Goal: Task Accomplishment & Management: Use online tool/utility

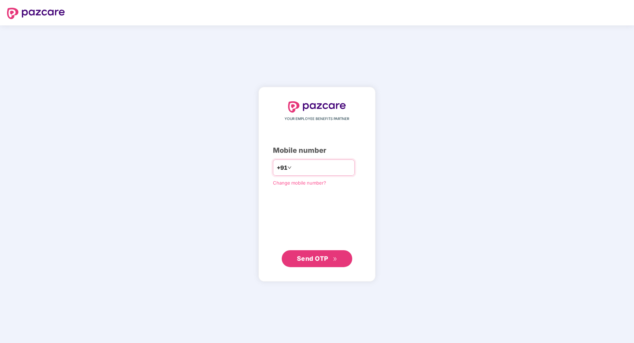
type input "**********"
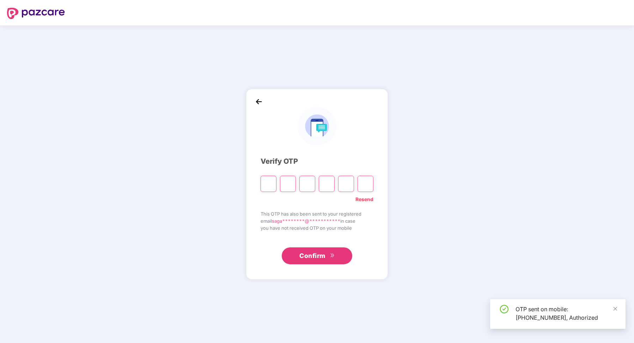
click at [310, 258] on span "Confirm" at bounding box center [312, 256] width 26 height 10
click at [271, 180] on input "Please enter verification code. Digit 1" at bounding box center [269, 184] width 16 height 16
paste input "*"
type input "*"
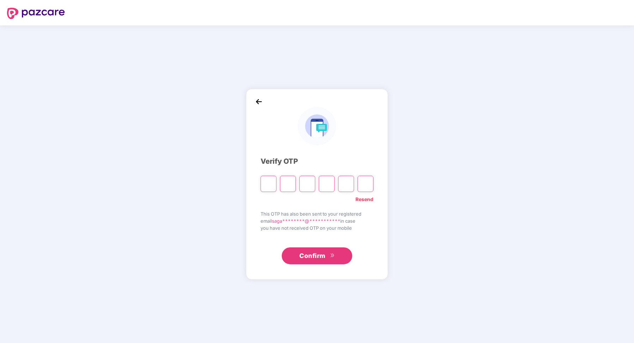
type input "*"
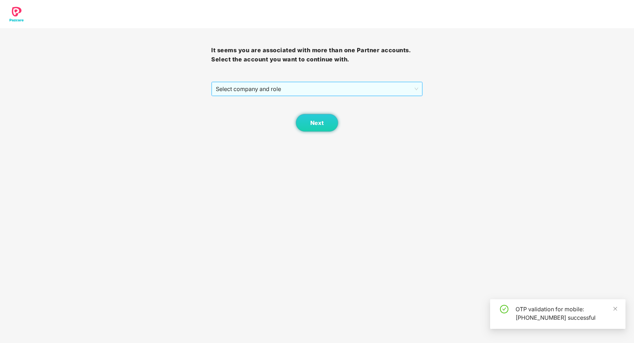
click at [343, 94] on span "Select company and role" at bounding box center [317, 88] width 202 height 13
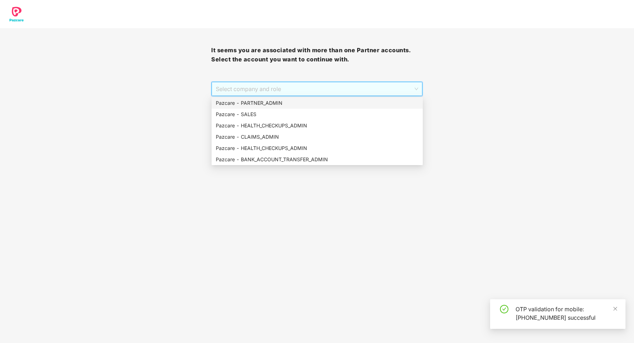
click at [314, 103] on div "Pazcare - PARTNER_ADMIN" at bounding box center [317, 103] width 203 height 8
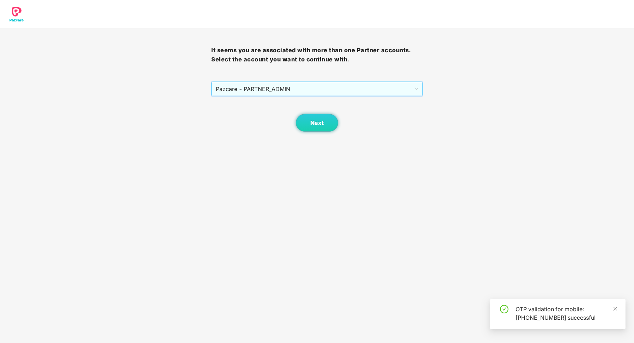
click at [314, 111] on div "Next" at bounding box center [316, 113] width 211 height 35
click at [314, 117] on button "Next" at bounding box center [317, 123] width 42 height 18
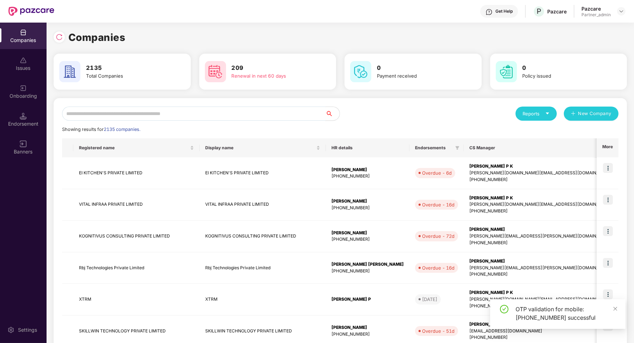
click at [249, 112] on input "text" at bounding box center [193, 113] width 263 height 14
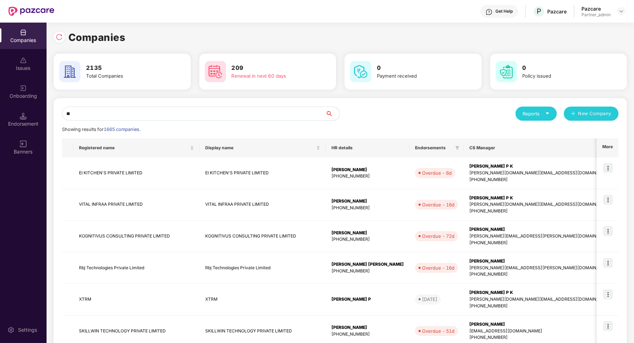
type input "*"
click at [17, 128] on div "Endorsement" at bounding box center [23, 119] width 47 height 26
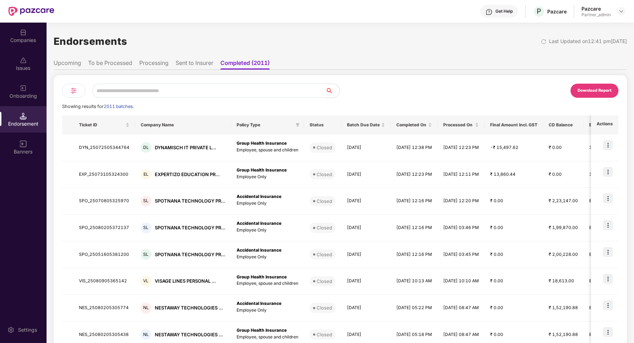
click at [127, 65] on li "To be Processed" at bounding box center [110, 64] width 44 height 10
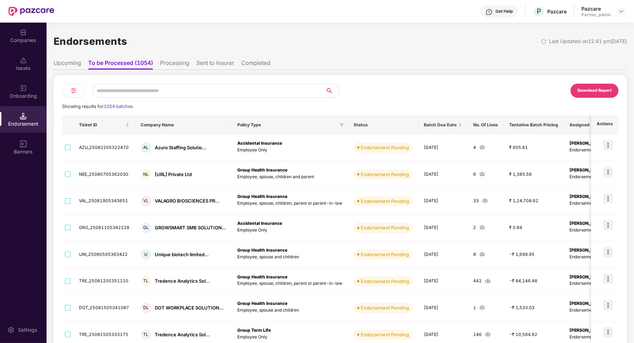
click at [74, 98] on div "Download Report Showing results for 1054 batches. Ticket ID Company Name Policy…" at bounding box center [340, 255] width 556 height 343
click at [69, 93] on img at bounding box center [73, 90] width 8 height 8
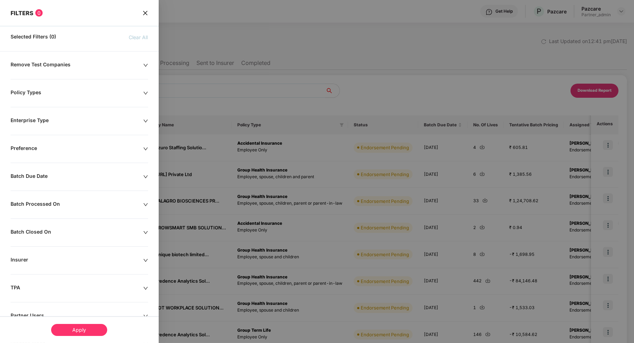
scroll to position [51, 0]
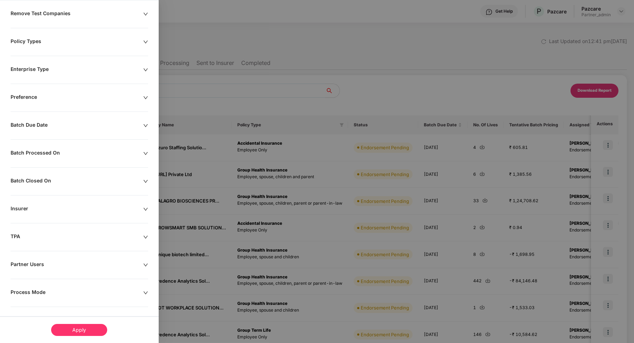
click at [25, 285] on div "Remove Test Companies Policy Types Enterprise Type Preference Batch Due Date Ba…" at bounding box center [79, 177] width 159 height 335
click at [25, 289] on div "Process Mode" at bounding box center [77, 293] width 133 height 8
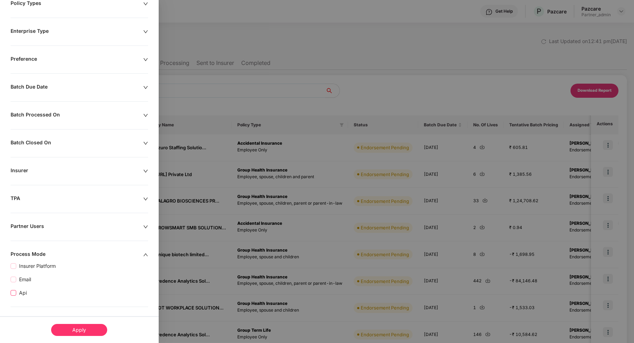
click at [23, 289] on span "Api" at bounding box center [22, 293] width 13 height 8
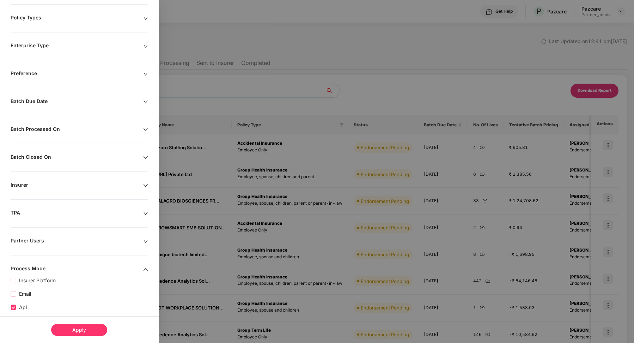
scroll to position [104, 0]
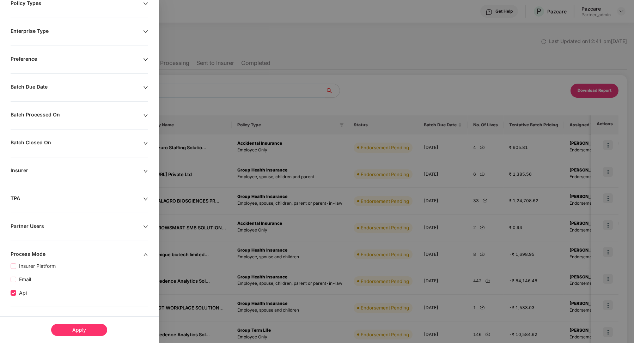
click at [65, 329] on div "Apply" at bounding box center [79, 330] width 56 height 12
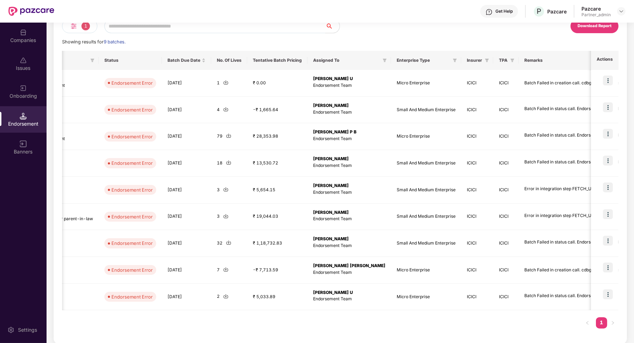
scroll to position [0, 0]
drag, startPoint x: 536, startPoint y: 84, endPoint x: 582, endPoint y: 84, distance: 46.9
click at [582, 84] on div "Batch Failed in creation call. cdbg no is not mapped" at bounding box center [577, 83] width 106 height 7
copy div "cdbg no is not mapped"
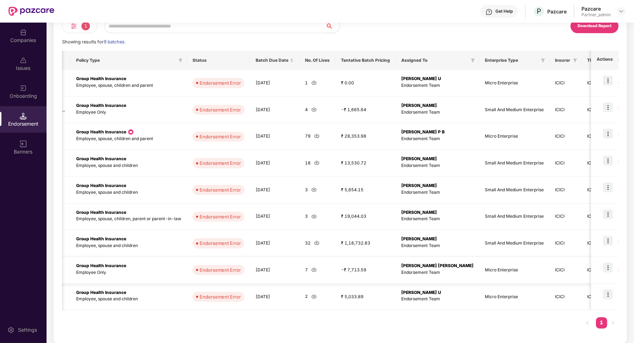
scroll to position [0, 279]
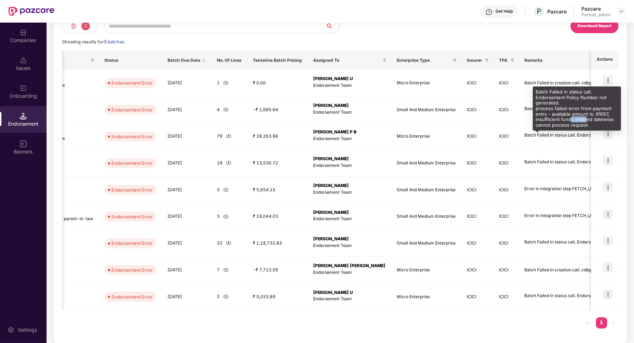
drag, startPoint x: 586, startPoint y: 122, endPoint x: 569, endPoint y: 120, distance: 16.6
click at [569, 120] on div "Batch Failed in status call. Endorsement Policy Number not generated. process f…" at bounding box center [577, 108] width 88 height 44
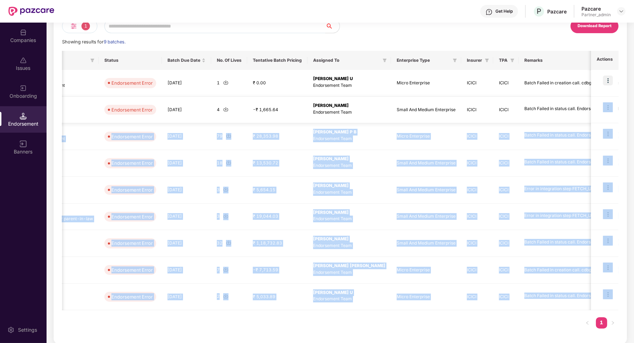
drag, startPoint x: 587, startPoint y: 126, endPoint x: 534, endPoint y: 114, distance: 54.2
click at [534, 113] on div "Get Help P Pazcare Pazcare Partner_admin Companies Issues Onboarding Endorsemen…" at bounding box center [317, 171] width 634 height 343
click at [523, 148] on td "Batch Failed in status call. Endorsement Policy Number not generated. process f…" at bounding box center [577, 136] width 117 height 27
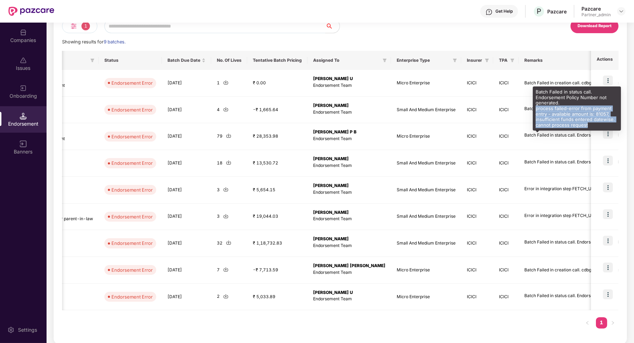
drag, startPoint x: 587, startPoint y: 126, endPoint x: 534, endPoint y: 111, distance: 54.7
click at [534, 111] on div "Batch Failed in status call. Endorsement Policy Number not generated. process f…" at bounding box center [577, 108] width 88 height 44
copy div "entry - available amount is: 81057, insufficient funds entered datewise. cannot…"
click at [588, 124] on div "Batch Failed in status call. Endorsement Policy Number not generated. process f…" at bounding box center [577, 108] width 88 height 44
drag, startPoint x: 588, startPoint y: 124, endPoint x: 535, endPoint y: 110, distance: 55.0
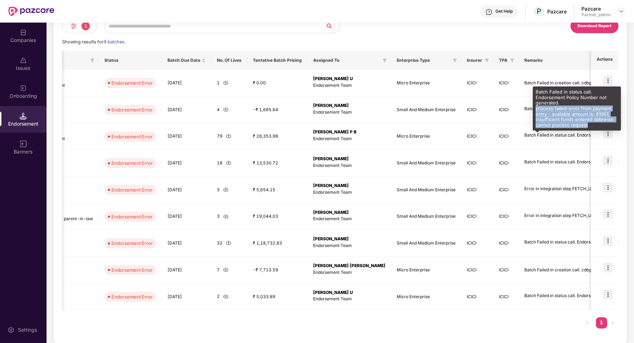
click at [535, 110] on div "Batch Failed in status call. Endorsement Policy Number not generated. process f…" at bounding box center [577, 108] width 88 height 44
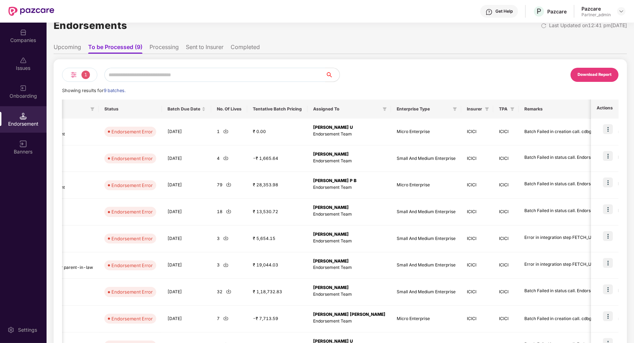
scroll to position [0, 0]
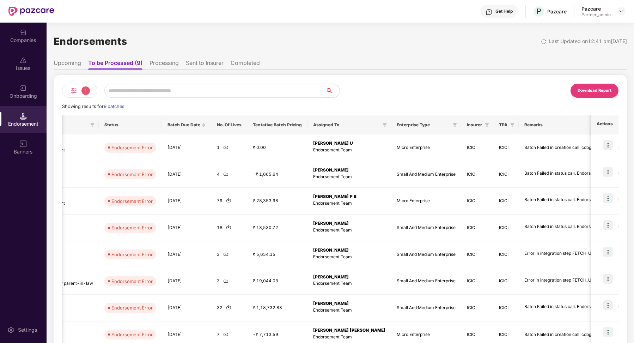
click at [611, 90] on div "Download Report" at bounding box center [594, 91] width 48 height 14
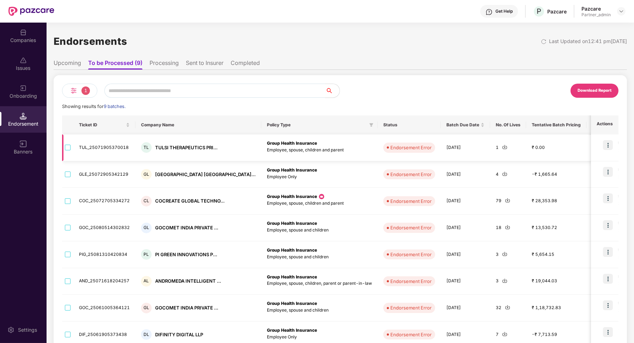
click at [122, 145] on td "TUL_25071905370018" at bounding box center [104, 147] width 62 height 27
click at [121, 145] on td "TUL_25071905370018" at bounding box center [104, 147] width 62 height 27
copy td "TUL_25071905370018"
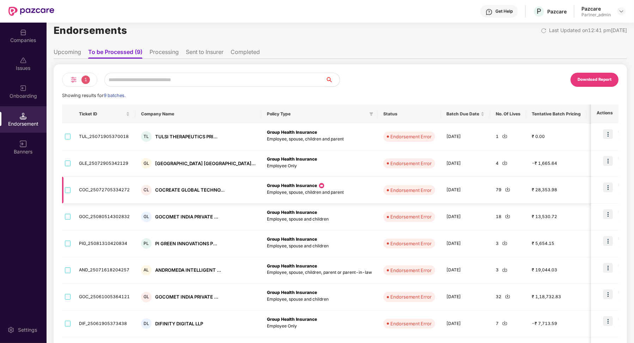
click at [112, 191] on td "COC_25072705334272" at bounding box center [104, 190] width 62 height 27
copy td "COC_25072705334272"
click at [113, 219] on td "GOC_25080514302832" at bounding box center [104, 216] width 62 height 27
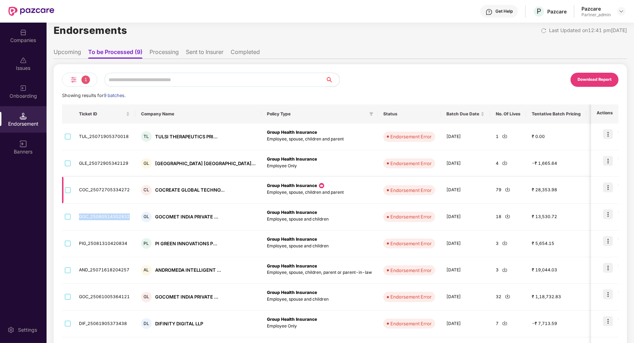
copy td "GOC_25080514302832"
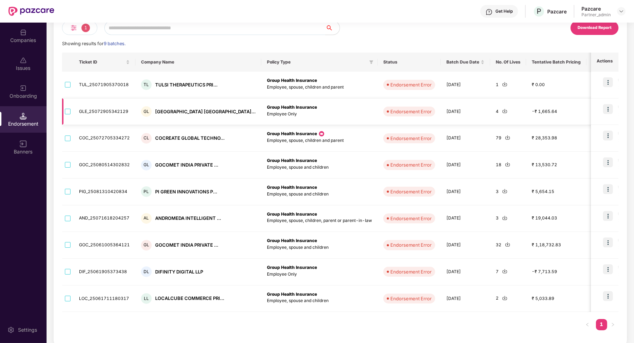
click at [109, 110] on td "GLE_25072905342129" at bounding box center [104, 111] width 62 height 27
copy td "GLE_25072905342129"
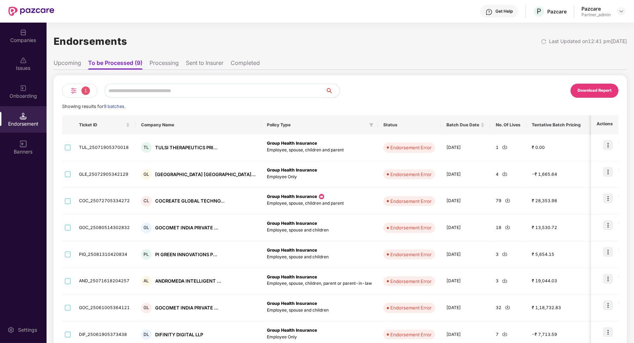
click at [200, 61] on li "Sent to Insurer" at bounding box center [205, 64] width 38 height 10
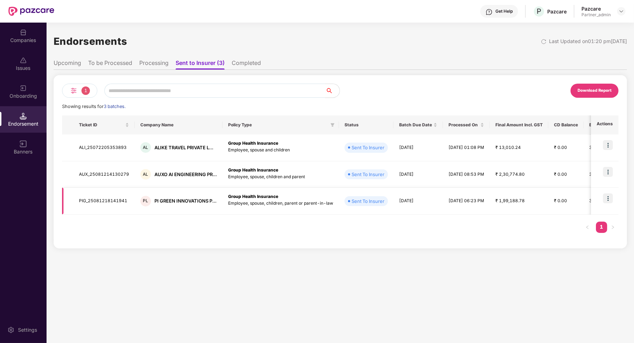
click at [118, 200] on td "PIG_25081218141941" at bounding box center [103, 201] width 61 height 27
copy td "PIG_25081218141941"
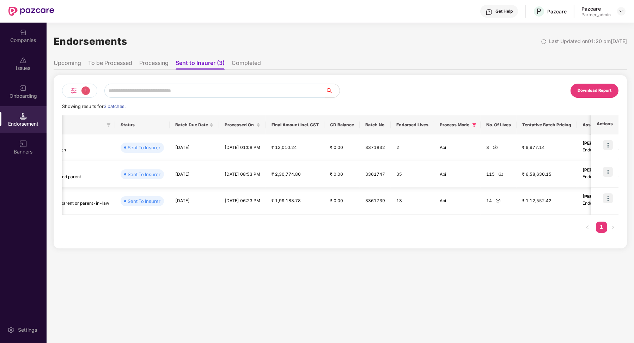
scroll to position [0, 242]
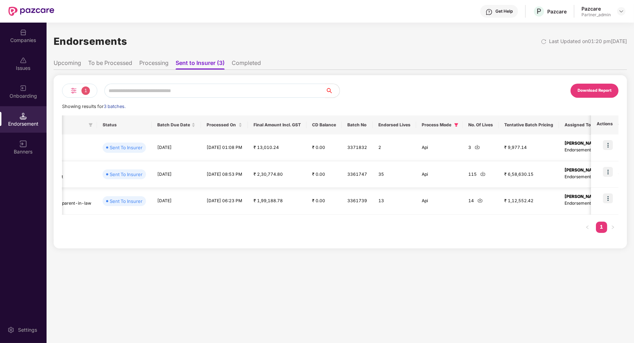
click at [373, 175] on td "3361747" at bounding box center [357, 174] width 31 height 27
click at [370, 151] on td "3371832" at bounding box center [357, 147] width 31 height 27
copy td "3371832"
click at [371, 198] on td "3361739" at bounding box center [357, 201] width 31 height 27
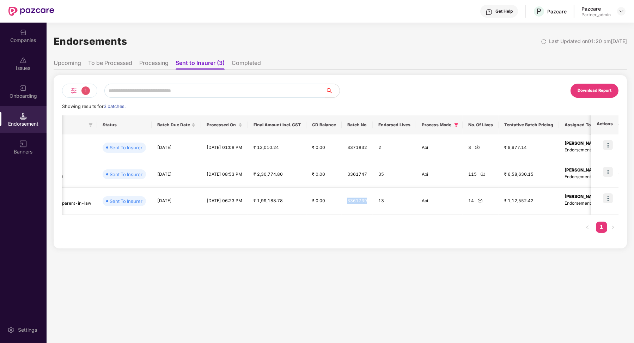
click at [371, 198] on td "3361739" at bounding box center [357, 201] width 31 height 27
copy td "3361739"
click at [373, 173] on td "3361747" at bounding box center [357, 174] width 31 height 27
click at [28, 35] on div "Companies" at bounding box center [23, 36] width 47 height 26
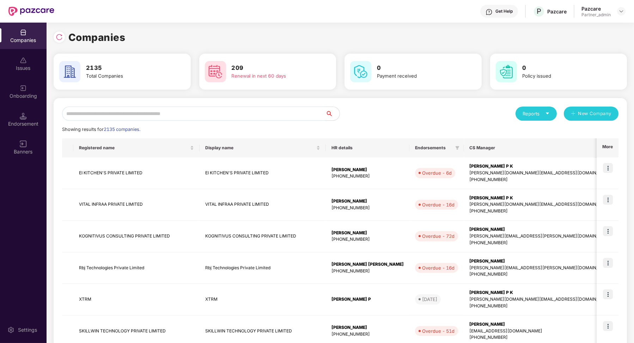
click at [141, 114] on input "text" at bounding box center [193, 113] width 263 height 14
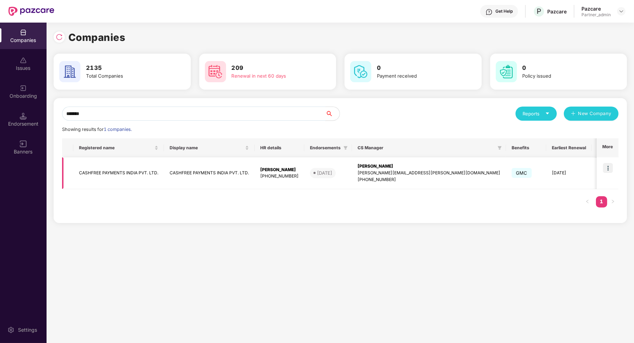
type input "*******"
click at [607, 172] on img at bounding box center [608, 168] width 10 height 10
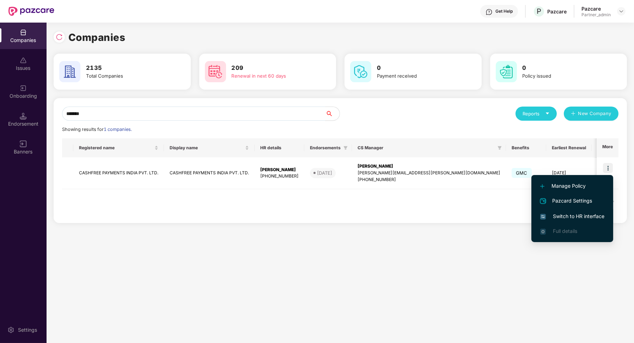
click at [574, 218] on span "Switch to HR interface" at bounding box center [572, 216] width 64 height 8
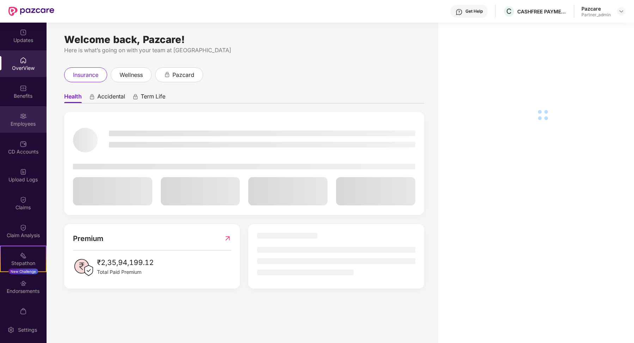
click at [29, 111] on div "Employees" at bounding box center [23, 119] width 47 height 26
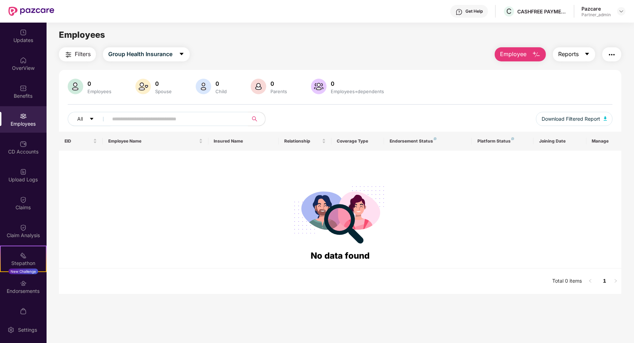
click at [582, 56] on button "Reports" at bounding box center [574, 54] width 42 height 14
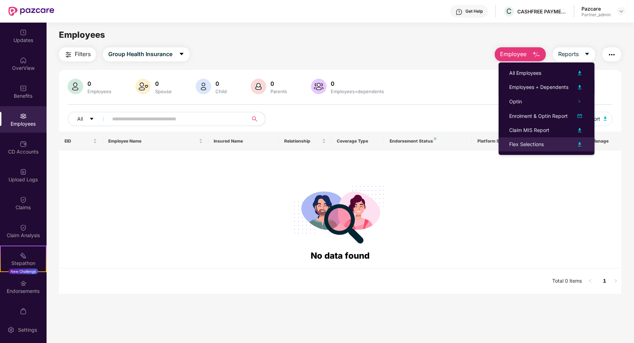
click at [540, 145] on div "Flex Selections" at bounding box center [526, 144] width 35 height 8
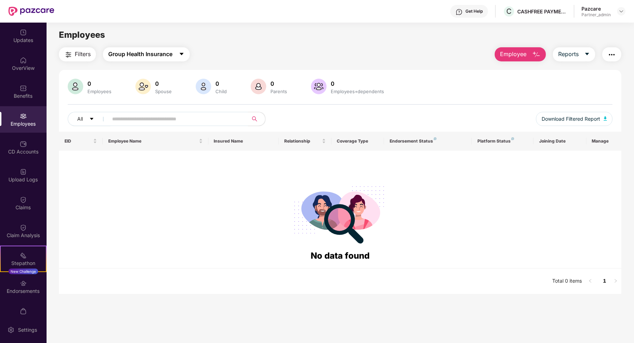
click at [147, 58] on span "Group Health Insurance" at bounding box center [140, 54] width 64 height 9
click at [147, 61] on button "Group Health Insurance" at bounding box center [146, 54] width 87 height 14
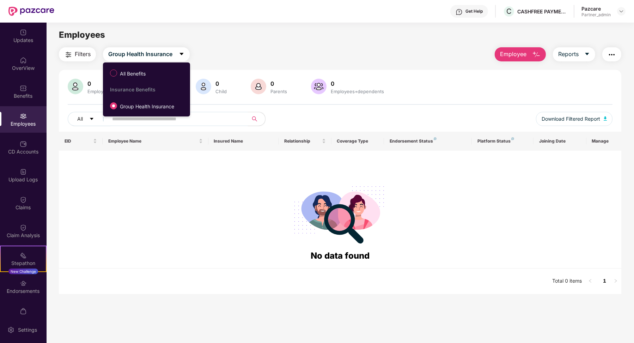
click at [145, 68] on label "All Benefits" at bounding box center [128, 73] width 45 height 12
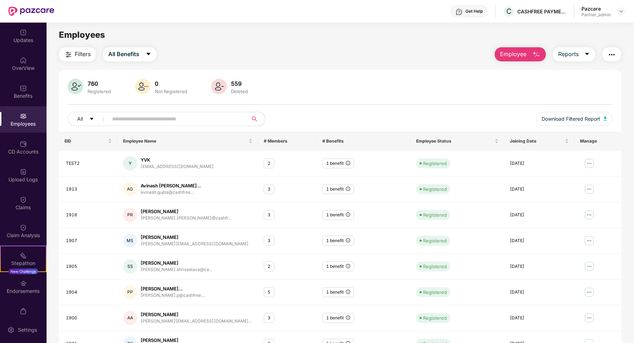
click at [146, 120] on input "text" at bounding box center [175, 119] width 127 height 11
paste input "**********"
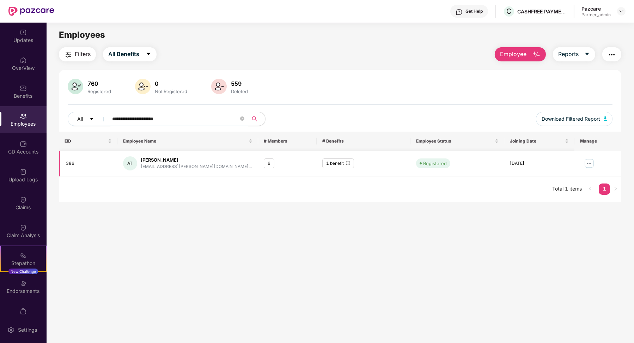
type input "**********"
click at [590, 163] on img at bounding box center [588, 163] width 11 height 11
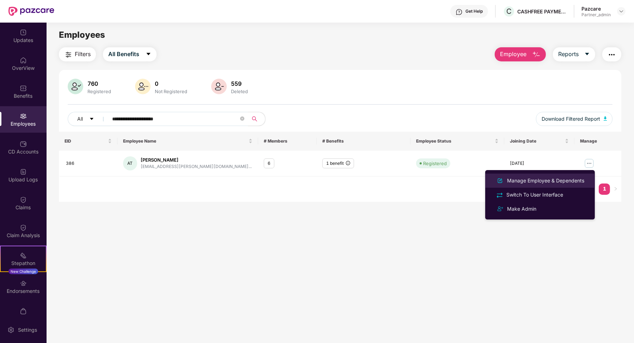
click at [551, 184] on div "Manage Employee & Dependents" at bounding box center [539, 180] width 91 height 8
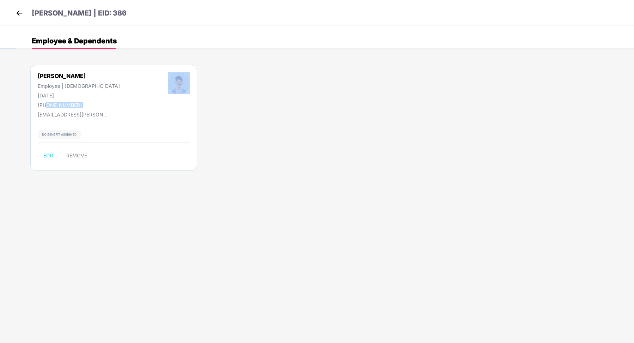
drag, startPoint x: 46, startPoint y: 106, endPoint x: 116, endPoint y: 106, distance: 69.8
click at [116, 106] on div "Arun Tikoo Employee | Male 18 June 1975 +919811768312" at bounding box center [114, 90] width 200 height 36
copy div "9811768312"
click at [24, 11] on img at bounding box center [19, 13] width 11 height 11
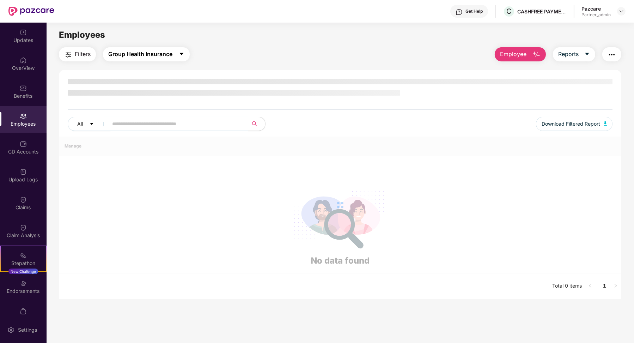
click at [145, 56] on span "Group Health Insurance" at bounding box center [140, 54] width 64 height 9
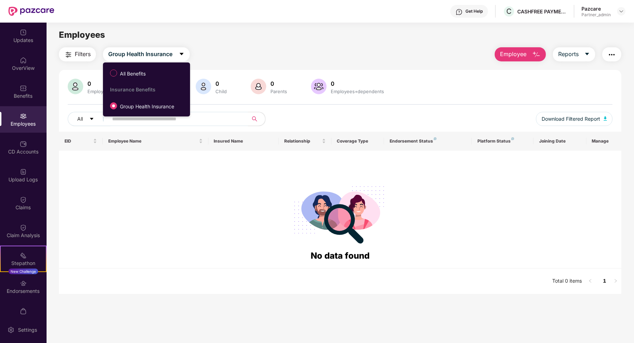
click at [140, 77] on span "All Benefits" at bounding box center [132, 74] width 31 height 8
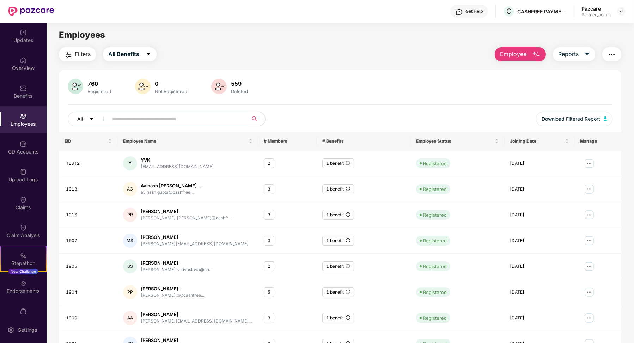
click at [145, 115] on input "text" at bounding box center [175, 119] width 127 height 11
paste input "**********"
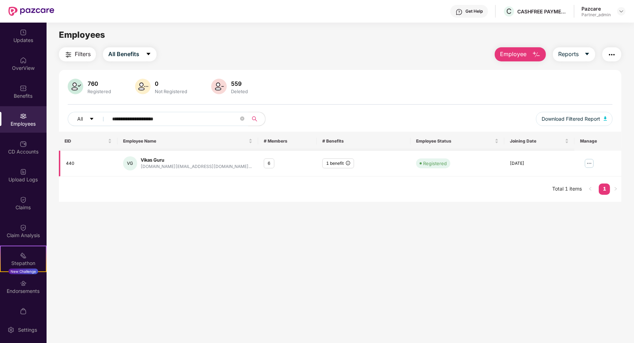
type input "**********"
click at [590, 160] on img at bounding box center [588, 163] width 11 height 11
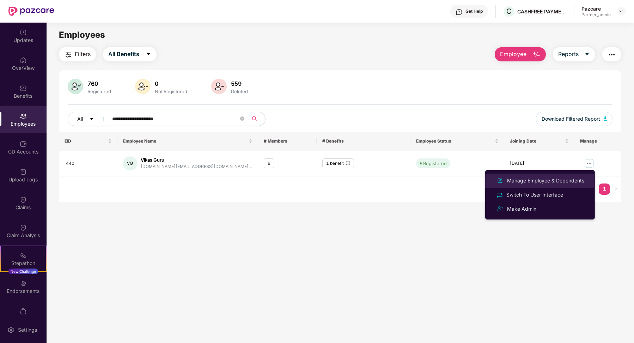
click at [549, 184] on div "Manage Employee & Dependents" at bounding box center [546, 181] width 80 height 8
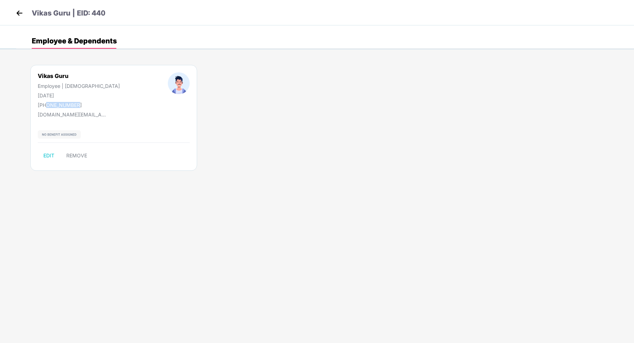
drag, startPoint x: 47, startPoint y: 103, endPoint x: 88, endPoint y: 103, distance: 41.2
click at [88, 103] on div "Vikas Guru Employee | Male 12 Dec 1974 +919769012142" at bounding box center [79, 90] width 130 height 36
click at [19, 13] on img at bounding box center [19, 13] width 11 height 11
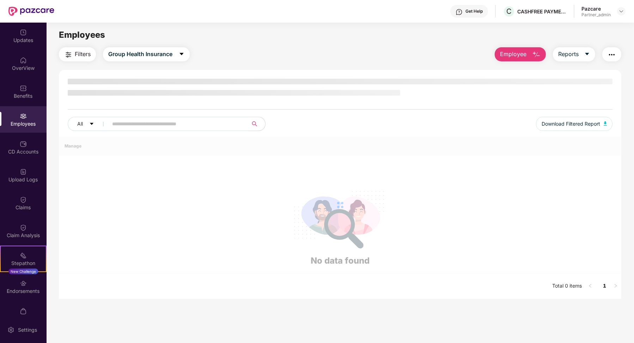
click at [161, 124] on input "text" at bounding box center [175, 123] width 127 height 11
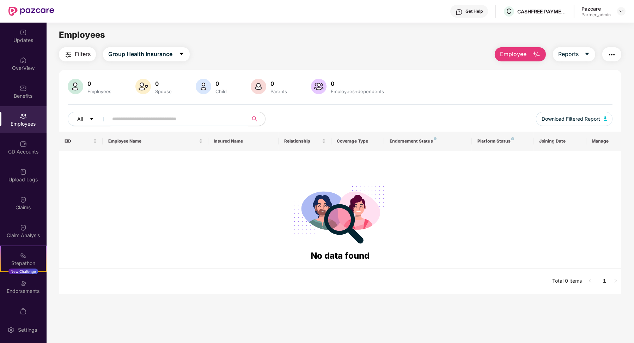
paste input "**********"
type input "**********"
click at [166, 56] on span "Group Health Insurance" at bounding box center [140, 54] width 64 height 9
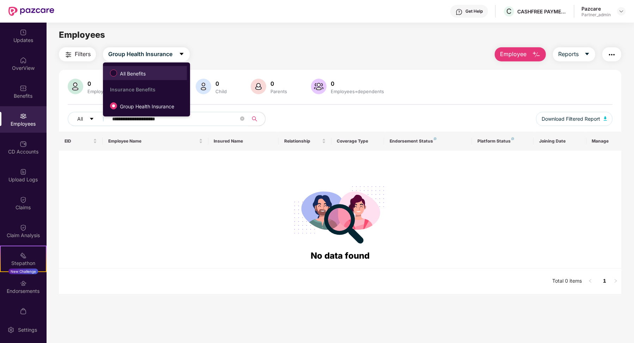
click at [159, 73] on span "All Benefits" at bounding box center [144, 73] width 77 height 12
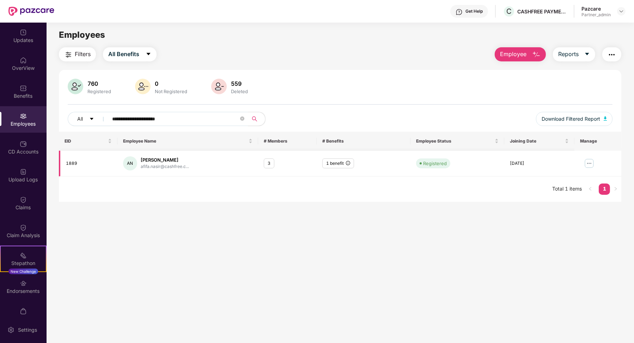
click at [592, 162] on img at bounding box center [588, 163] width 11 height 11
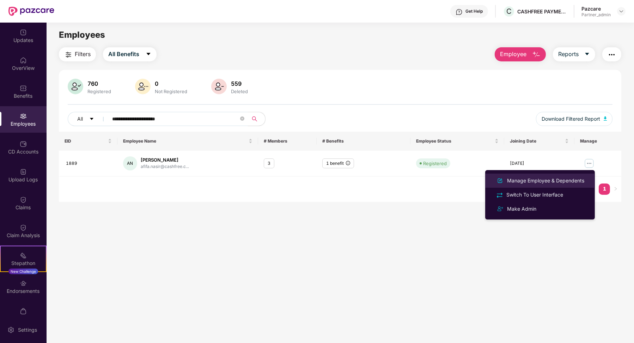
click at [534, 180] on div "Manage Employee & Dependents" at bounding box center [546, 181] width 80 height 8
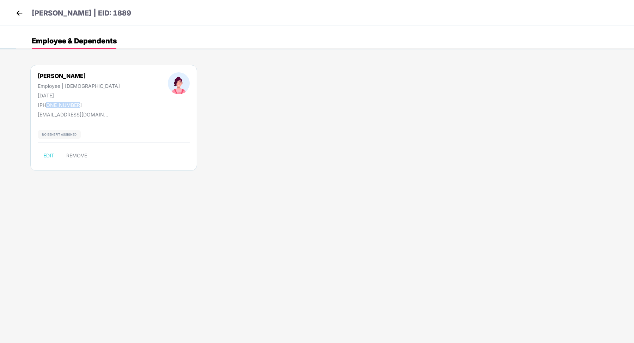
drag, startPoint x: 46, startPoint y: 104, endPoint x: 76, endPoint y: 105, distance: 30.0
click at [76, 105] on div "+917011047975" at bounding box center [79, 105] width 82 height 6
click at [17, 15] on img at bounding box center [19, 13] width 11 height 11
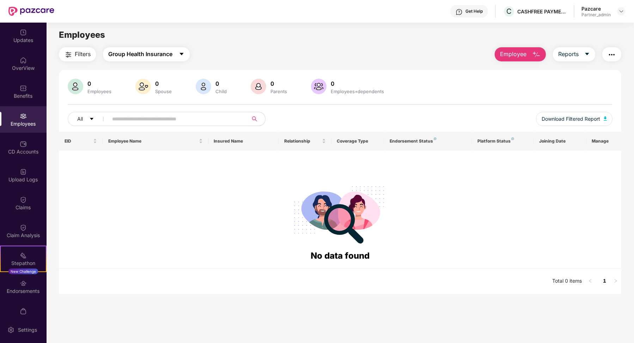
click at [161, 50] on span "Group Health Insurance" at bounding box center [140, 54] width 64 height 9
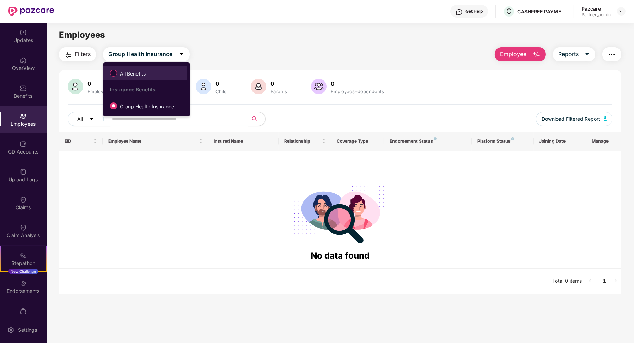
click at [145, 69] on label "All Benefits" at bounding box center [128, 73] width 45 height 12
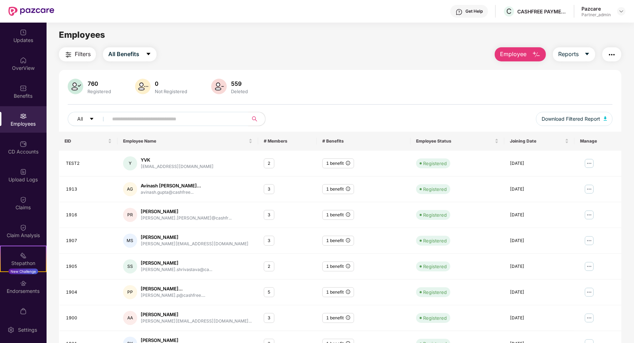
click at [134, 118] on input "text" at bounding box center [175, 119] width 127 height 11
paste input "**********"
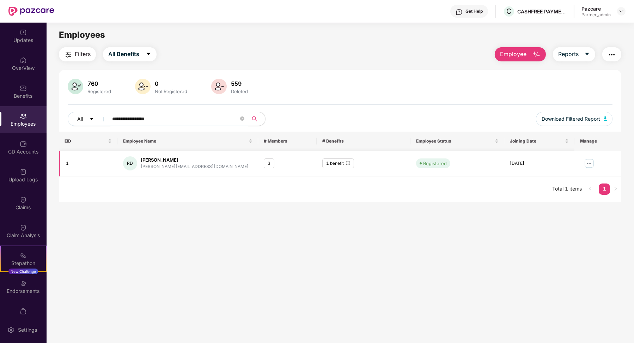
type input "**********"
click at [588, 164] on img at bounding box center [588, 163] width 11 height 11
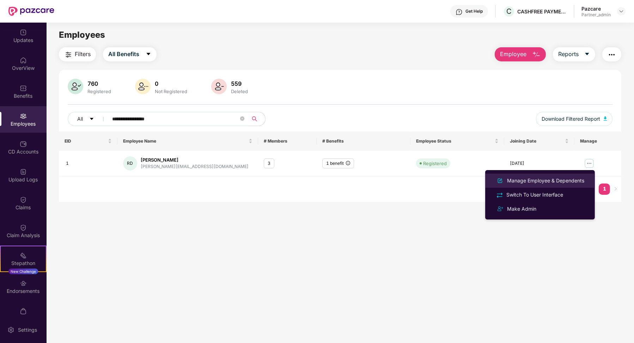
click at [540, 179] on div "Manage Employee & Dependents" at bounding box center [546, 181] width 80 height 8
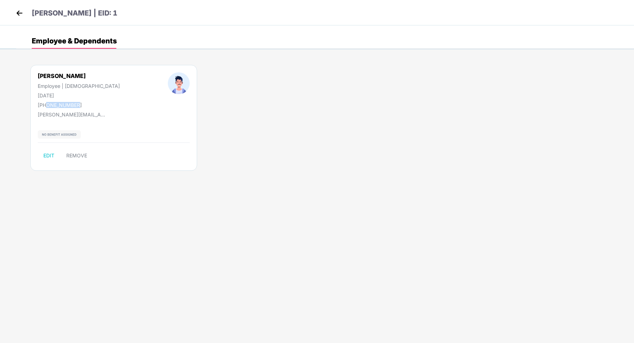
drag, startPoint x: 47, startPoint y: 104, endPoint x: 82, endPoint y: 105, distance: 35.3
click at [82, 105] on div "Reeju Datta Employee | Male 27 Nov 1990 +919560604733" at bounding box center [79, 90] width 130 height 36
click at [16, 14] on img at bounding box center [19, 13] width 11 height 11
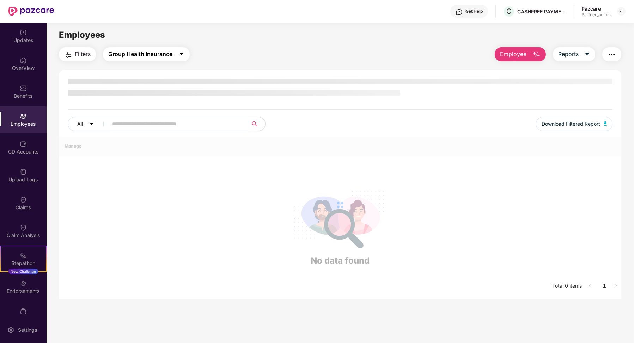
click at [139, 58] on span "Group Health Insurance" at bounding box center [140, 54] width 64 height 9
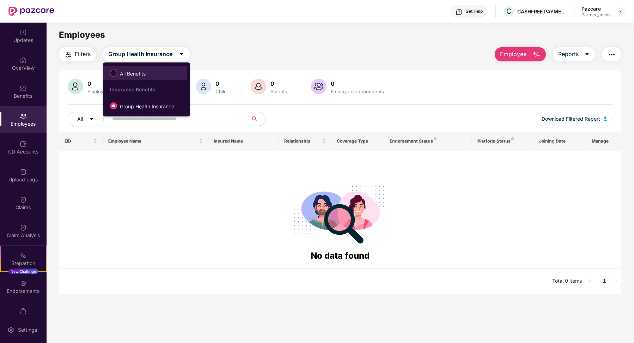
click at [139, 78] on label "All Benefits" at bounding box center [128, 73] width 45 height 12
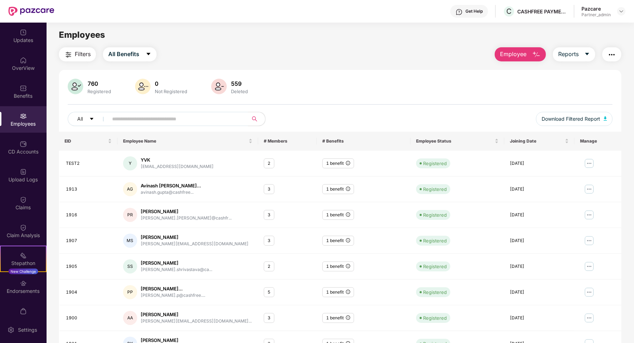
click at [149, 110] on div "760 Registered 0 Not Registered 559 Deleted All Download Filtered Report" at bounding box center [340, 105] width 563 height 53
click at [147, 120] on input "text" at bounding box center [175, 119] width 127 height 11
paste input "**********"
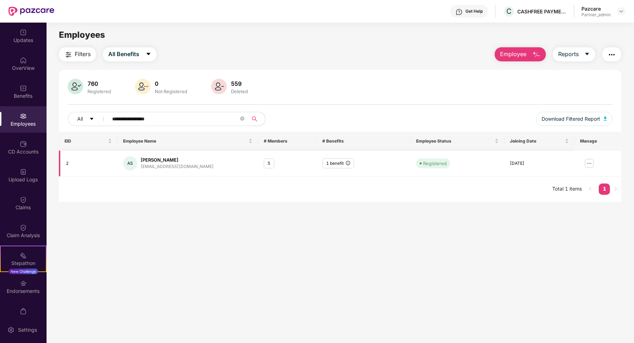
type input "**********"
drag, startPoint x: 141, startPoint y: 168, endPoint x: 190, endPoint y: 168, distance: 48.7
click at [190, 168] on div "AS Akash Sinha akash@cashfree.com" at bounding box center [187, 163] width 129 height 14
click at [588, 161] on img at bounding box center [588, 163] width 11 height 11
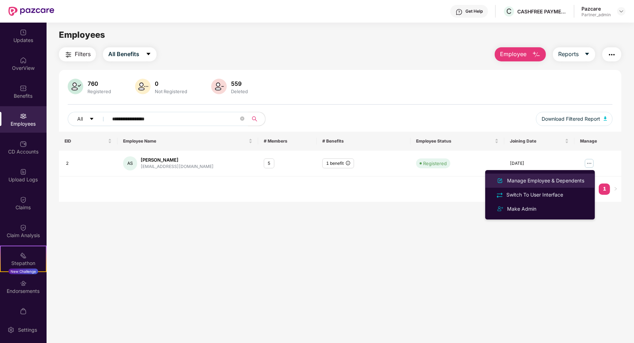
click at [542, 179] on div "Manage Employee & Dependents" at bounding box center [546, 181] width 80 height 8
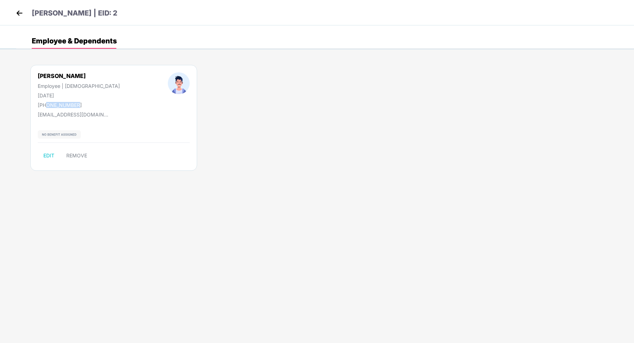
drag, startPoint x: 46, startPoint y: 106, endPoint x: 82, endPoint y: 106, distance: 36.3
click at [82, 106] on div "Akash Sinha Employee | Male 26 July 1991 +917349669743" at bounding box center [79, 90] width 130 height 36
click at [18, 12] on img at bounding box center [19, 13] width 11 height 11
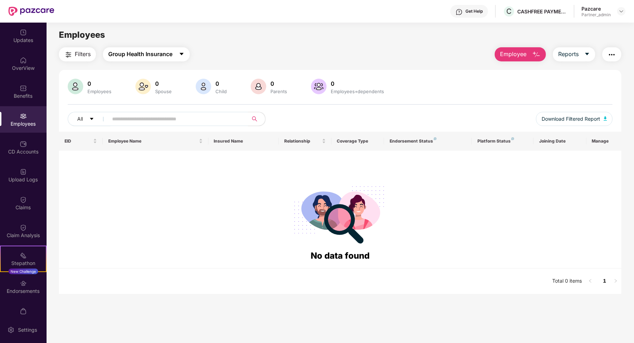
click at [145, 53] on span "Group Health Insurance" at bounding box center [140, 54] width 64 height 9
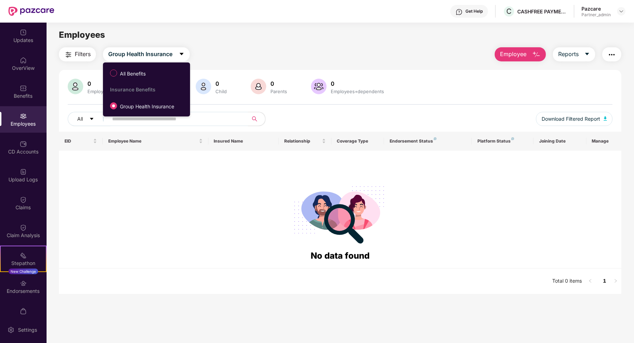
click at [140, 69] on label "All Benefits" at bounding box center [128, 73] width 45 height 12
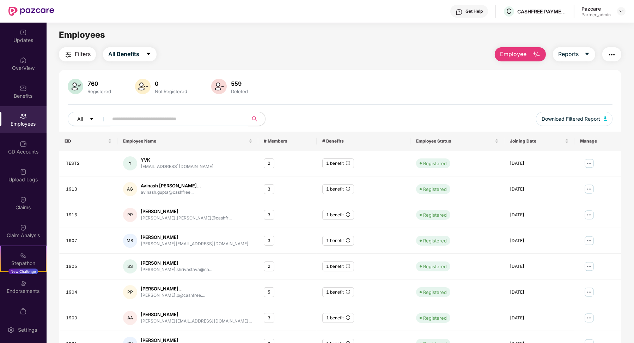
click at [141, 118] on input "text" at bounding box center [175, 119] width 127 height 11
paste input "**********"
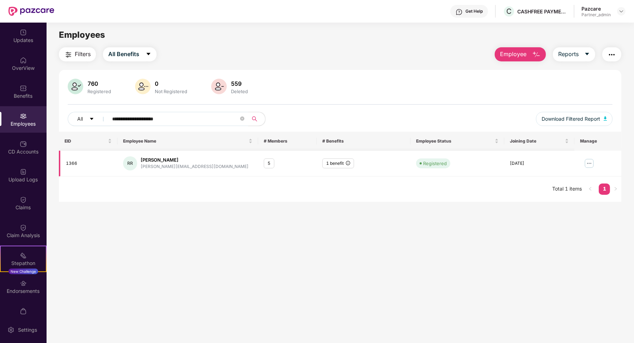
type input "**********"
click at [587, 165] on img at bounding box center [588, 163] width 11 height 11
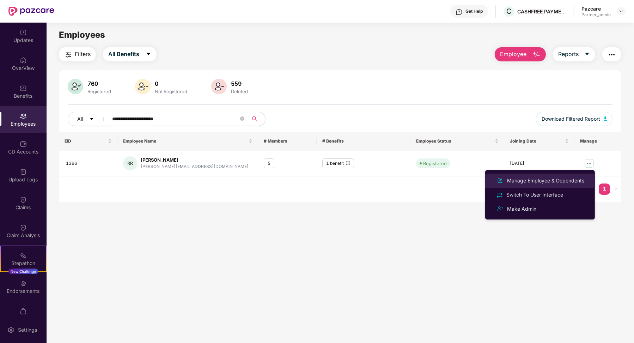
click at [552, 179] on div "Manage Employee & Dependents" at bounding box center [546, 181] width 80 height 8
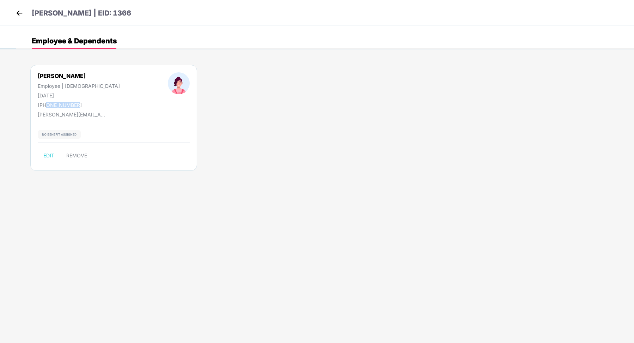
drag, startPoint x: 46, startPoint y: 105, endPoint x: 87, endPoint y: 107, distance: 41.6
click at [87, 107] on div "Rini Rafi Employee | Female 02 Sept 1987 +919840210465" at bounding box center [79, 90] width 130 height 36
click at [20, 12] on img at bounding box center [19, 13] width 11 height 11
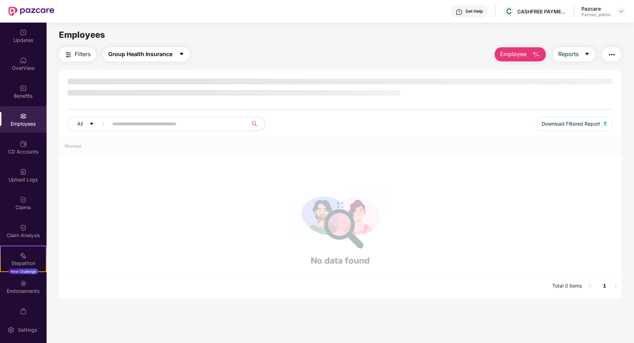
click at [145, 55] on span "Group Health Insurance" at bounding box center [140, 54] width 64 height 9
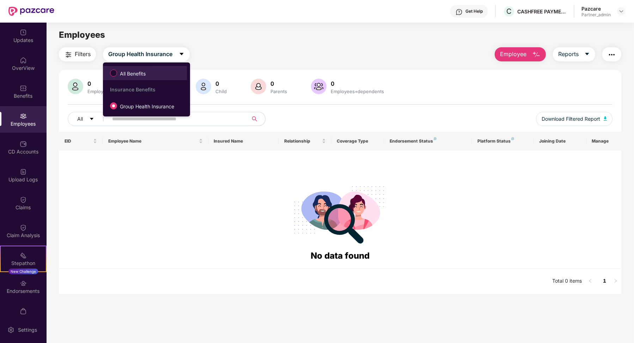
click at [142, 70] on span "All Benefits" at bounding box center [132, 74] width 31 height 8
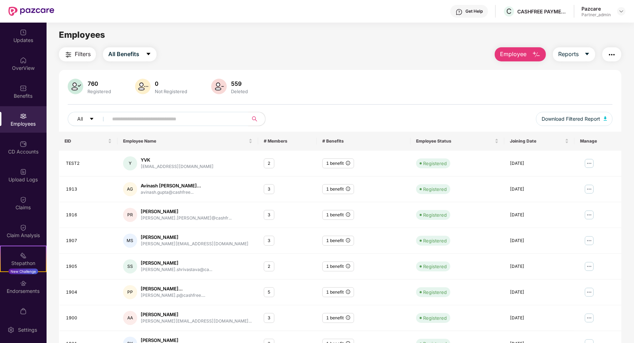
click at [148, 121] on input "text" at bounding box center [175, 119] width 127 height 11
paste input "**********"
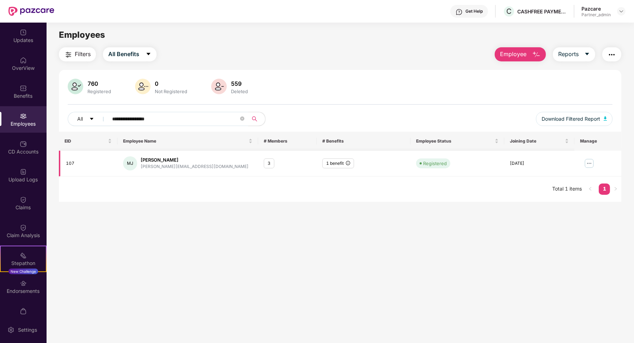
type input "**********"
click at [588, 163] on img at bounding box center [588, 163] width 11 height 11
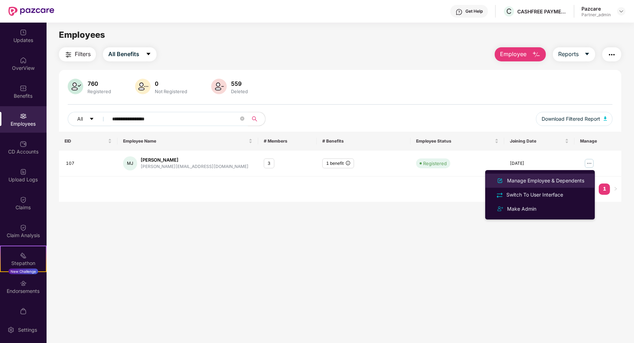
click at [527, 184] on div "Manage Employee & Dependents" at bounding box center [539, 180] width 91 height 8
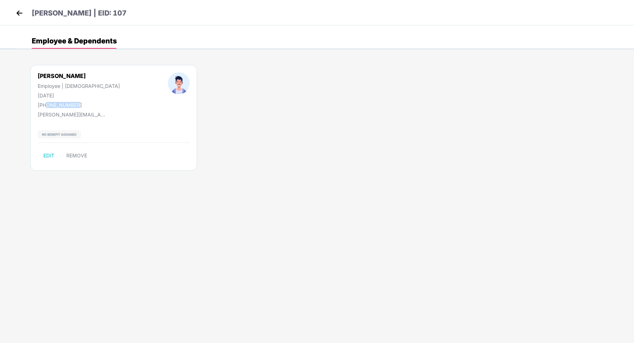
drag, startPoint x: 47, startPoint y: 105, endPoint x: 93, endPoint y: 105, distance: 46.2
click at [93, 105] on div "Mehul Jatiya Employee | Male 15 June 1994 +919984107469" at bounding box center [79, 90] width 130 height 36
click at [18, 12] on img at bounding box center [19, 13] width 11 height 11
click at [16, 12] on img at bounding box center [19, 13] width 11 height 11
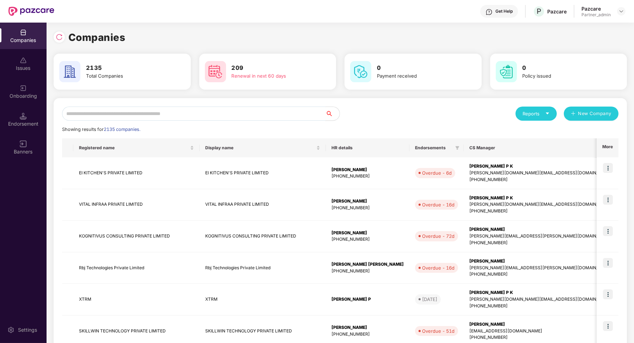
click at [121, 110] on input "text" at bounding box center [193, 113] width 263 height 14
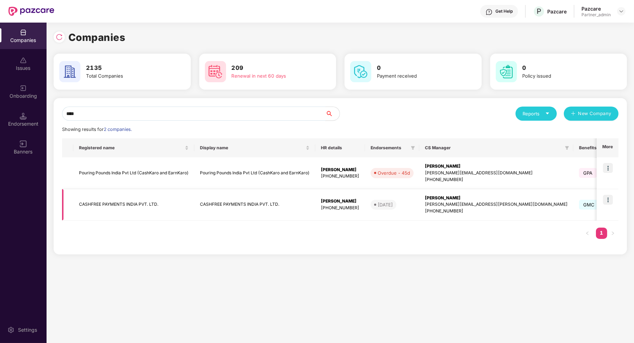
type input "****"
click at [160, 213] on td "CASHFREE PAYMENTS INDIA PVT. LTD." at bounding box center [133, 205] width 121 height 32
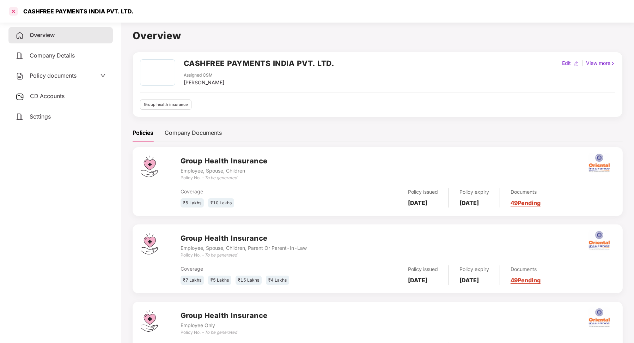
click at [13, 11] on div at bounding box center [13, 11] width 11 height 11
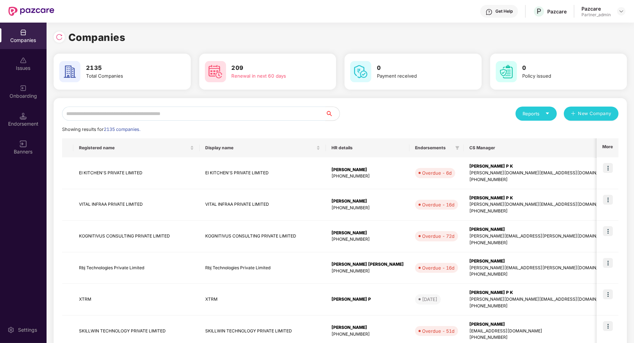
click at [130, 115] on input "text" at bounding box center [193, 113] width 263 height 14
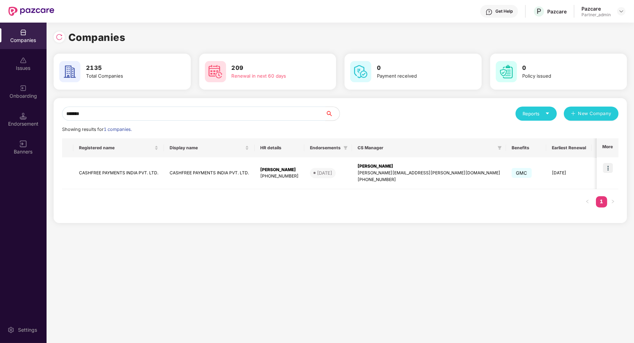
type input "*******"
click at [607, 168] on img at bounding box center [608, 168] width 10 height 10
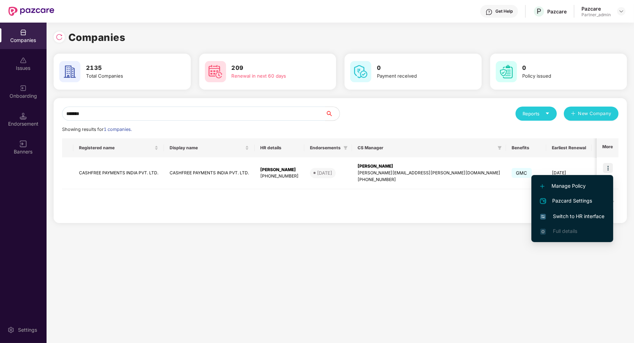
click at [577, 213] on span "Switch to HR interface" at bounding box center [572, 216] width 64 height 8
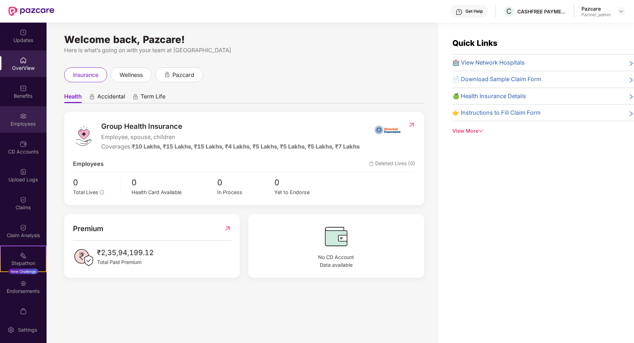
click at [22, 112] on div at bounding box center [23, 115] width 7 height 7
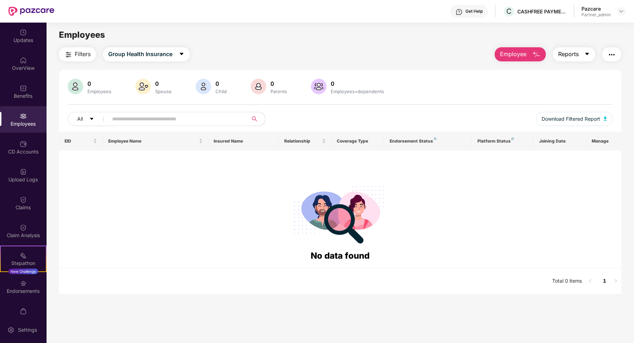
click at [583, 50] on button "Reports" at bounding box center [574, 54] width 42 height 14
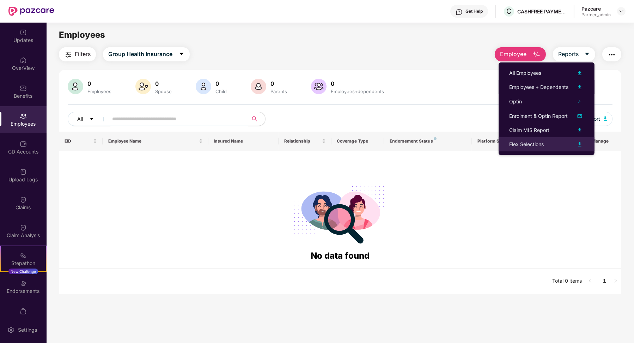
click at [542, 147] on div "Flex Selections" at bounding box center [526, 144] width 35 height 8
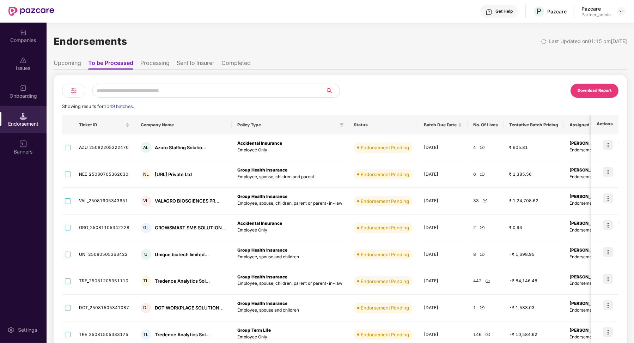
click at [71, 87] on img at bounding box center [73, 90] width 8 height 8
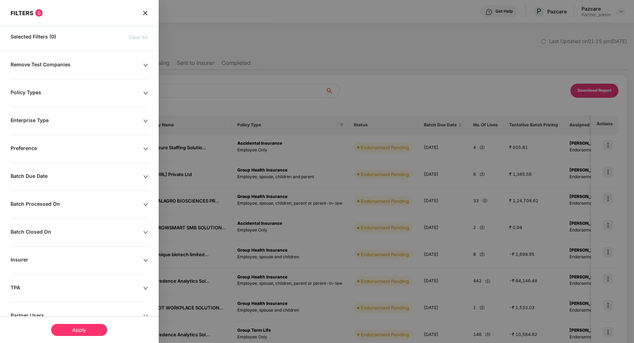
scroll to position [51, 0]
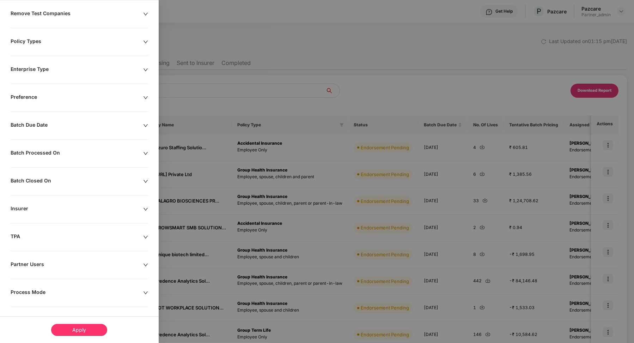
click at [31, 289] on div "Process Mode" at bounding box center [77, 293] width 133 height 8
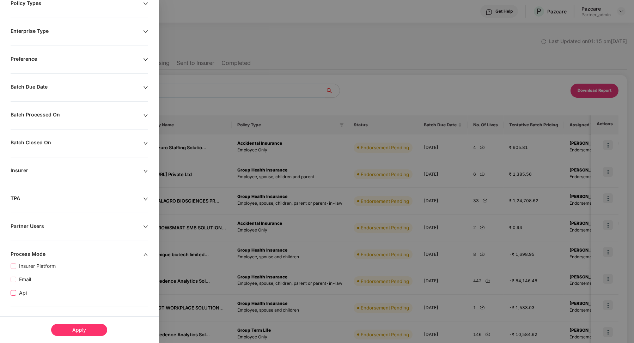
click at [22, 294] on span "Api" at bounding box center [22, 293] width 13 height 8
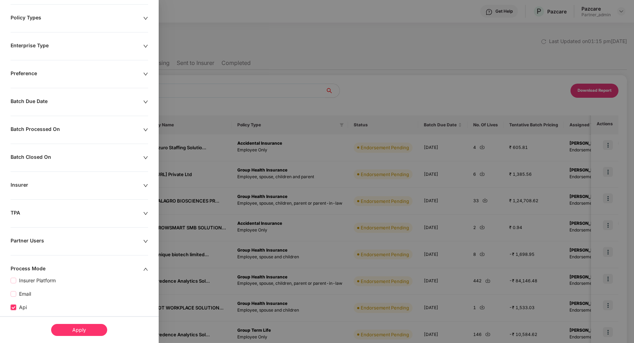
scroll to position [104, 0]
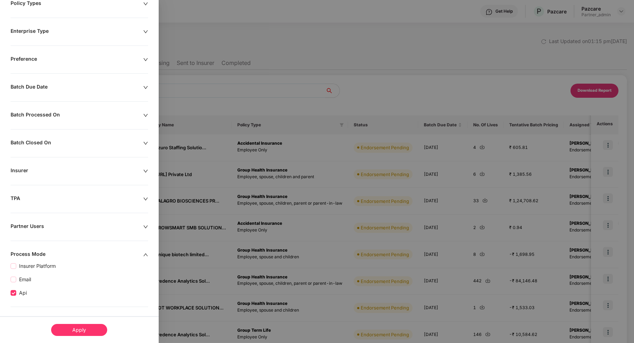
click at [66, 330] on div "Apply" at bounding box center [79, 330] width 56 height 12
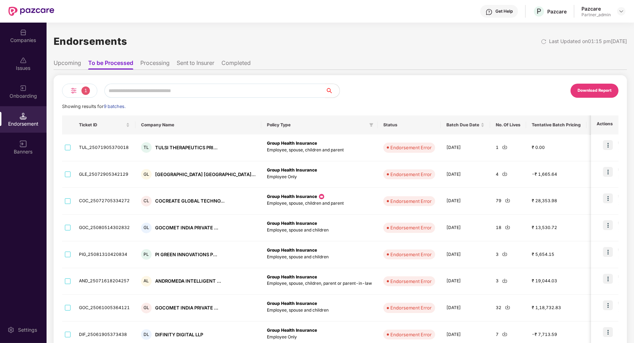
click at [196, 61] on li "Sent to Insurer" at bounding box center [196, 64] width 38 height 10
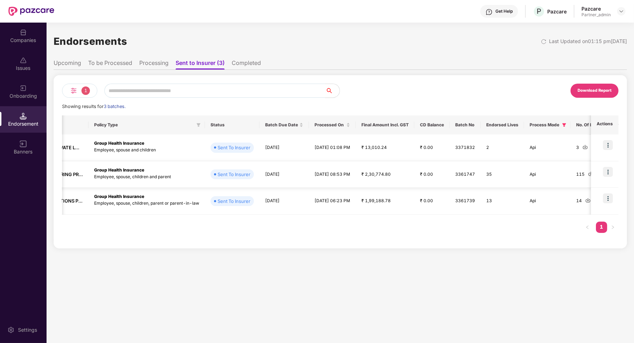
scroll to position [0, 0]
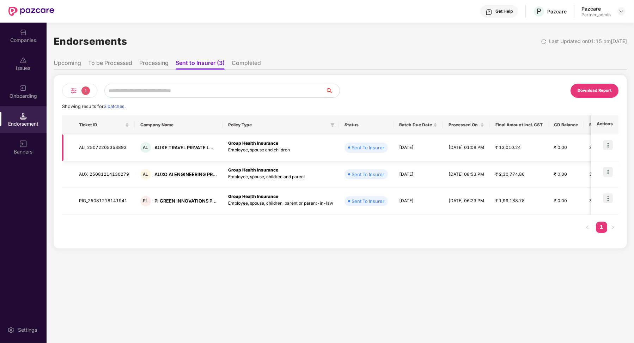
click at [116, 145] on td "ALI_25072205353893" at bounding box center [103, 147] width 61 height 27
copy td "ALI_25072205353893"
